Goal: Information Seeking & Learning: Find specific fact

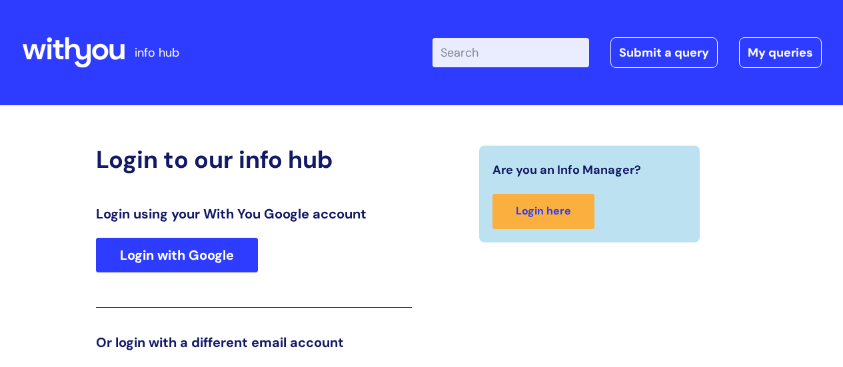
scroll to position [203, 0]
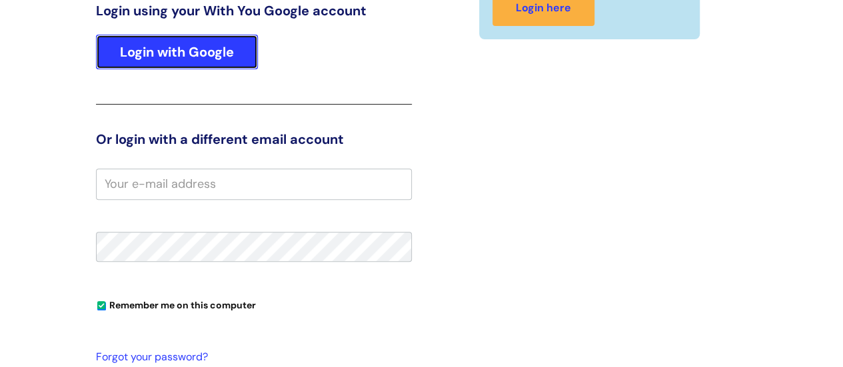
click at [234, 62] on link "Login with Google" at bounding box center [177, 52] width 162 height 35
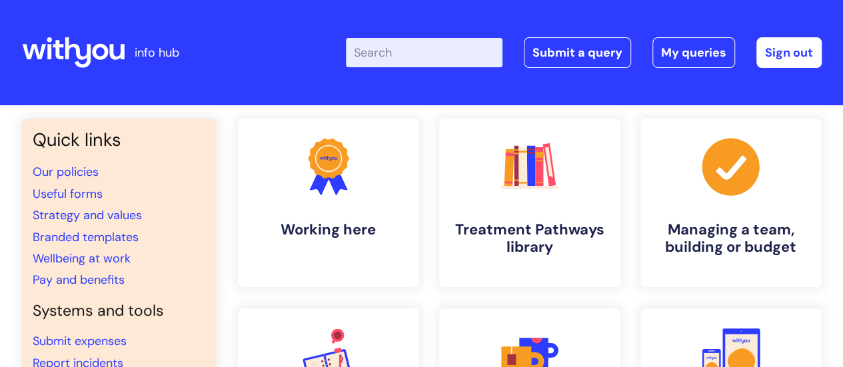
click at [412, 57] on input "Enter your search term here..." at bounding box center [424, 52] width 157 height 29
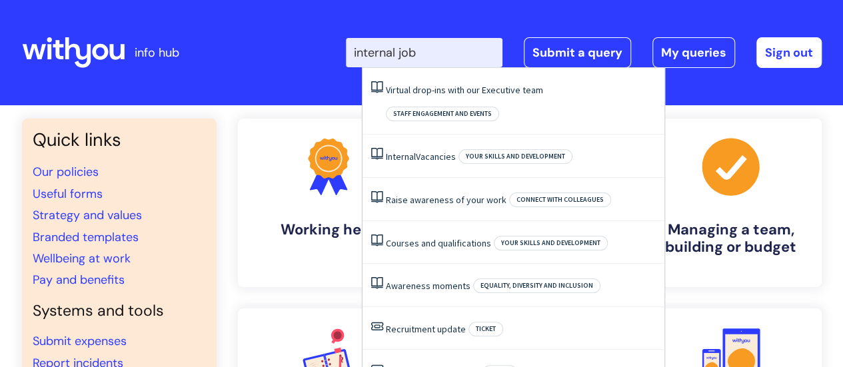
type input "internal jobs"
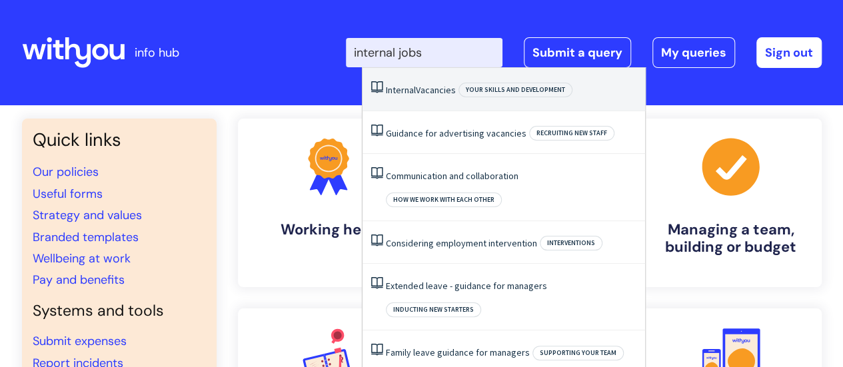
click at [415, 95] on span "Internal" at bounding box center [401, 90] width 30 height 12
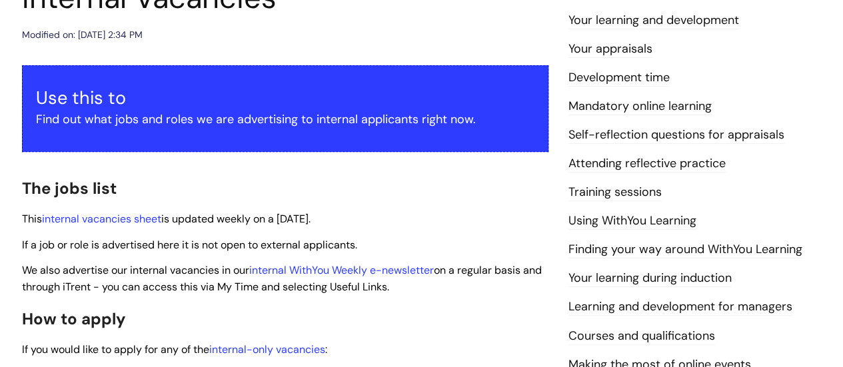
scroll to position [200, 0]
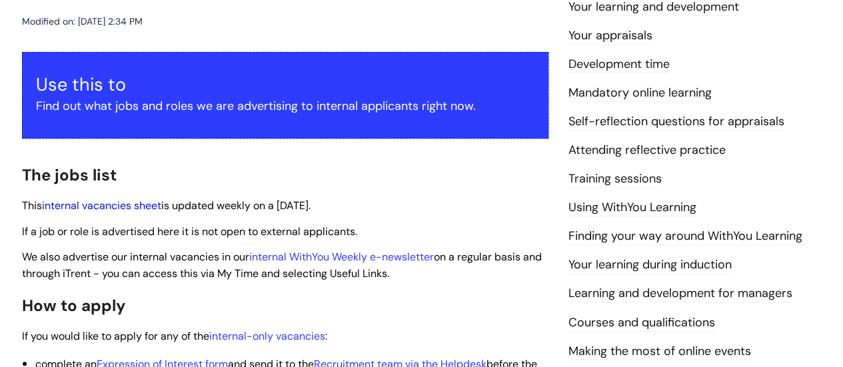
click at [140, 205] on link "internal vacancies sheet" at bounding box center [101, 206] width 119 height 14
